Goal: Transaction & Acquisition: Obtain resource

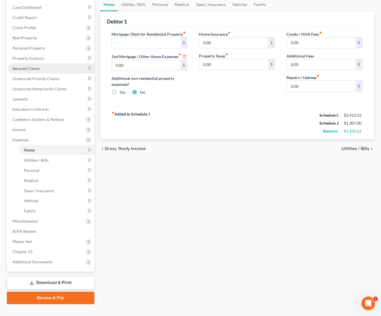
scroll to position [66, 0]
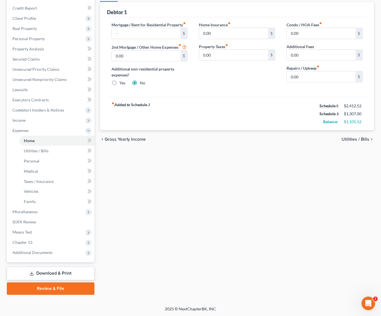
click at [58, 273] on link "Download & Print" at bounding box center [51, 273] width 88 height 13
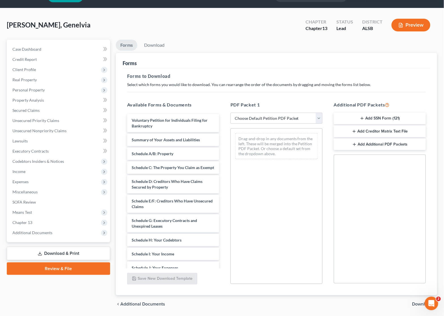
scroll to position [33, 0]
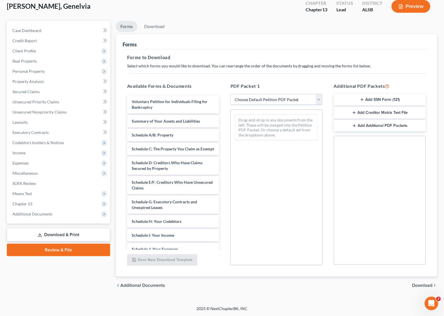
click at [319, 97] on select "Choose Default Petition PDF Packet Complete Bankruptcy Petition (all forms and …" at bounding box center [277, 99] width 92 height 11
select select "0"
click at [231, 94] on select "Choose Default Petition PDF Packet Complete Bankruptcy Petition (all forms and …" at bounding box center [277, 99] width 92 height 11
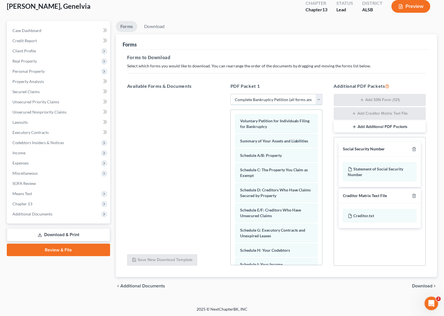
scroll to position [0, 0]
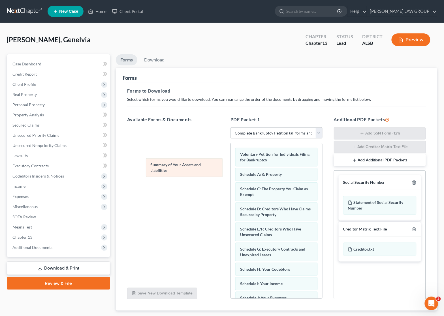
drag, startPoint x: 267, startPoint y: 176, endPoint x: 177, endPoint y: 166, distance: 90.9
click at [231, 166] on div "Summary of Your Assets and Liabilities Voluntary Petition for Individuals Filin…" at bounding box center [277, 301] width 92 height 317
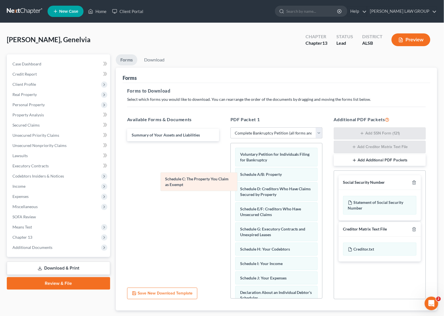
drag, startPoint x: 277, startPoint y: 194, endPoint x: 180, endPoint y: 179, distance: 97.7
click at [231, 179] on div "Schedule C: The Property You Claim as Exempt Voluntary Petition for Individuals…" at bounding box center [277, 291] width 92 height 297
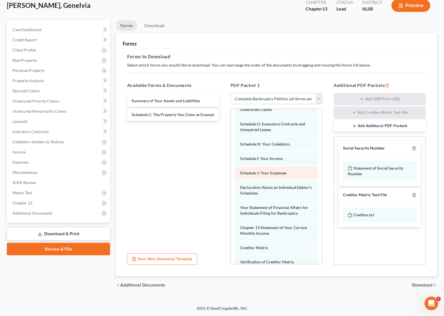
scroll to position [35, 0]
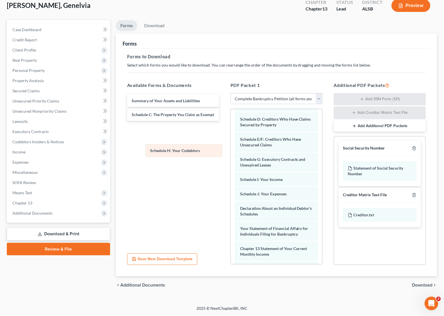
drag, startPoint x: 275, startPoint y: 182, endPoint x: 179, endPoint y: 142, distance: 104.3
click at [231, 143] on div "Schedule H: Your Codebtors Voluntary Petition for Individuals Filing for Bankru…" at bounding box center [277, 215] width 92 height 283
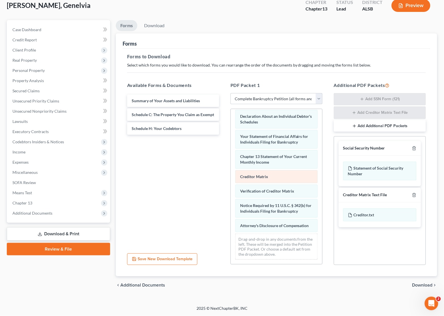
scroll to position [121, 0]
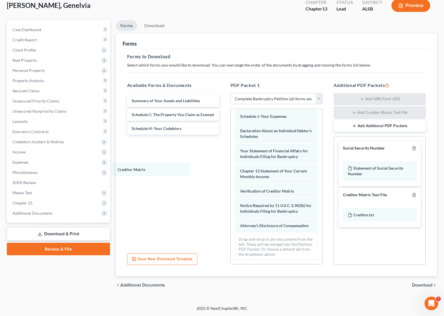
click at [231, 169] on div "Creditor Matrix Voluntary Petition for Individuals Filing for Bankruptcy Schedu…" at bounding box center [277, 130] width 92 height 268
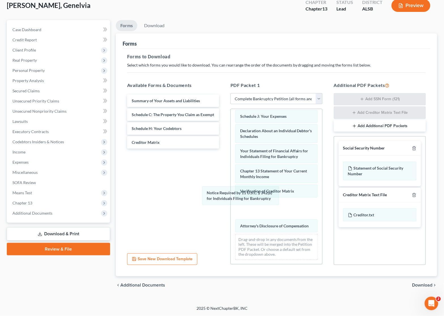
drag, startPoint x: 256, startPoint y: 203, endPoint x: 149, endPoint y: 175, distance: 110.7
click at [231, 175] on div "Notice Required by 11 U.S.C. § 342(b) for Individuals Filing for Bankruptcy Vol…" at bounding box center [277, 130] width 92 height 268
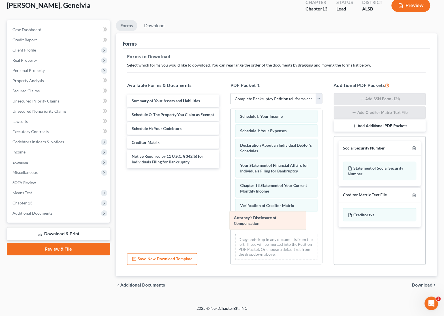
scroll to position [80, 0]
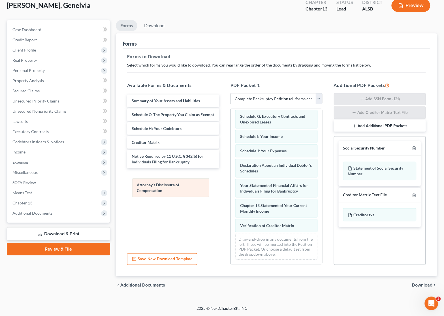
drag, startPoint x: 262, startPoint y: 222, endPoint x: 159, endPoint y: 188, distance: 109.1
click at [231, 188] on div "Attorney's Disclosure of Compensation Voluntary Petition for Individuals Filing…" at bounding box center [277, 148] width 92 height 234
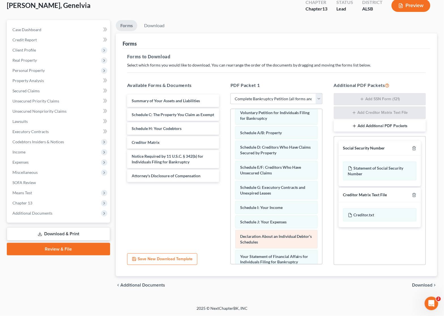
scroll to position [0, 0]
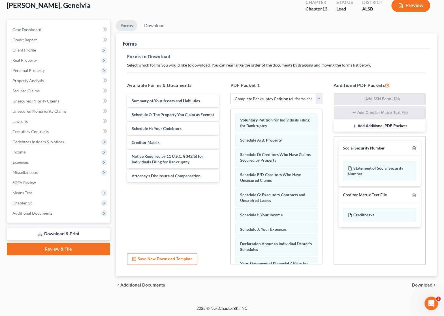
click at [380, 285] on span "Download" at bounding box center [423, 285] width 20 height 5
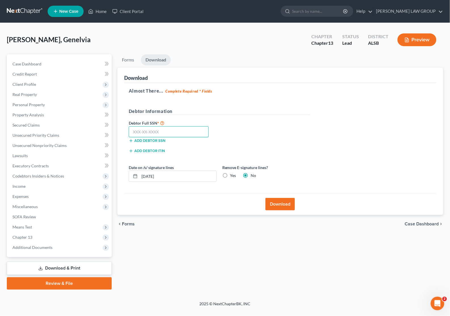
click at [165, 132] on input "text" at bounding box center [169, 131] width 80 height 11
type input "362-86-8905"
click at [284, 206] on button "Download" at bounding box center [279, 204] width 29 height 12
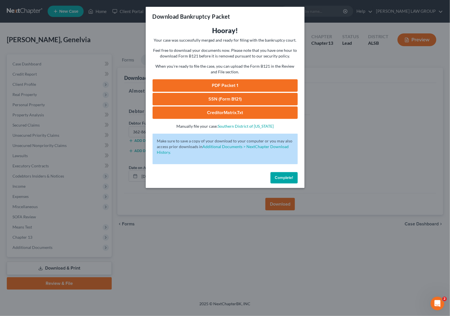
click at [223, 99] on link "SSN (Form B121)" at bounding box center [224, 99] width 145 height 12
click at [225, 83] on link "PDF Packet 1" at bounding box center [224, 85] width 145 height 12
click at [349, 86] on div "Download Bankruptcy Packet Hooray! Your case was successfully merged and ready …" at bounding box center [225, 158] width 450 height 316
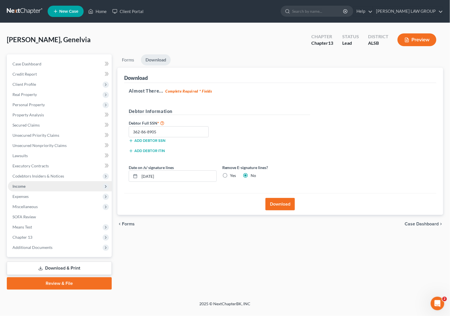
click at [32, 181] on span "Income" at bounding box center [60, 186] width 104 height 10
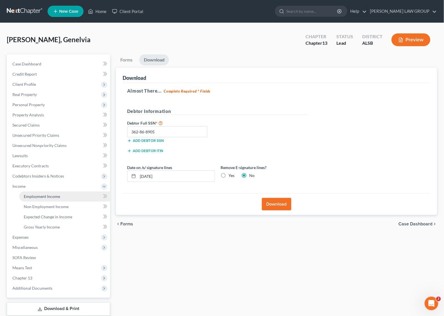
click at [38, 195] on span "Employment Income" at bounding box center [42, 196] width 36 height 5
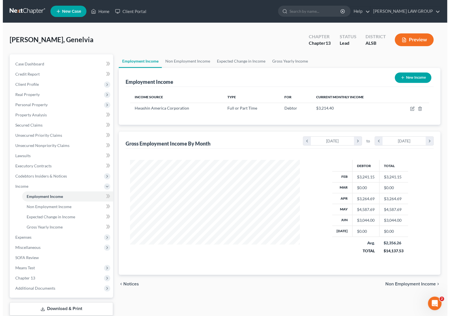
scroll to position [102, 181]
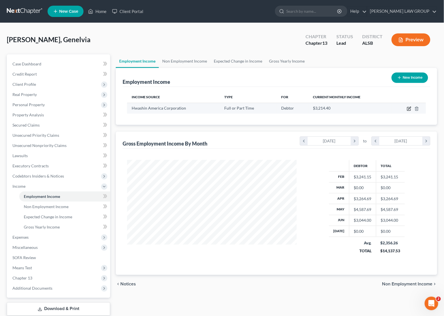
click at [380, 108] on icon "button" at bounding box center [408, 108] width 3 height 3
select select "0"
select select "2"
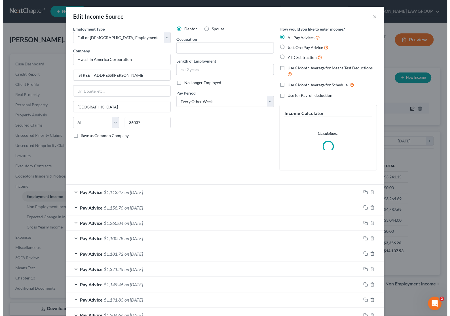
scroll to position [102, 183]
